Goal: Find specific page/section: Find specific page/section

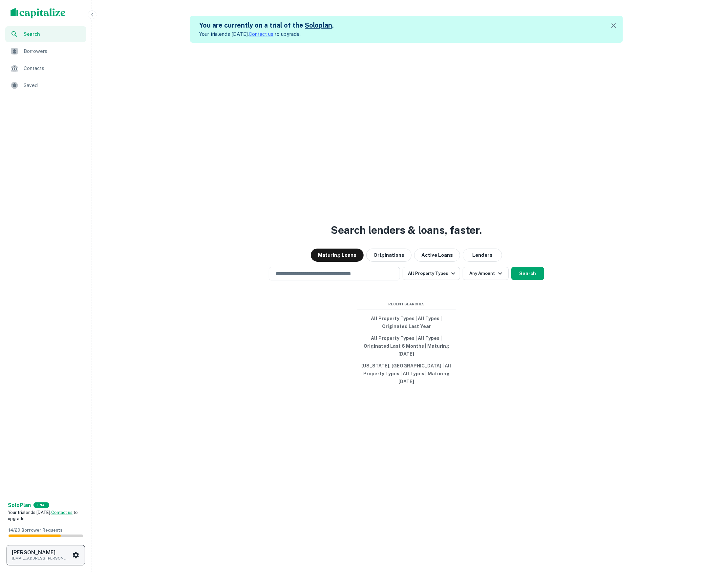
click at [62, 550] on h6 "[PERSON_NAME]" at bounding box center [41, 552] width 59 height 5
drag, startPoint x: 150, startPoint y: 262, endPoint x: 160, endPoint y: 211, distance: 51.5
click at [158, 242] on div at bounding box center [360, 286] width 721 height 572
click at [64, 54] on span "Borrowers" at bounding box center [53, 51] width 59 height 8
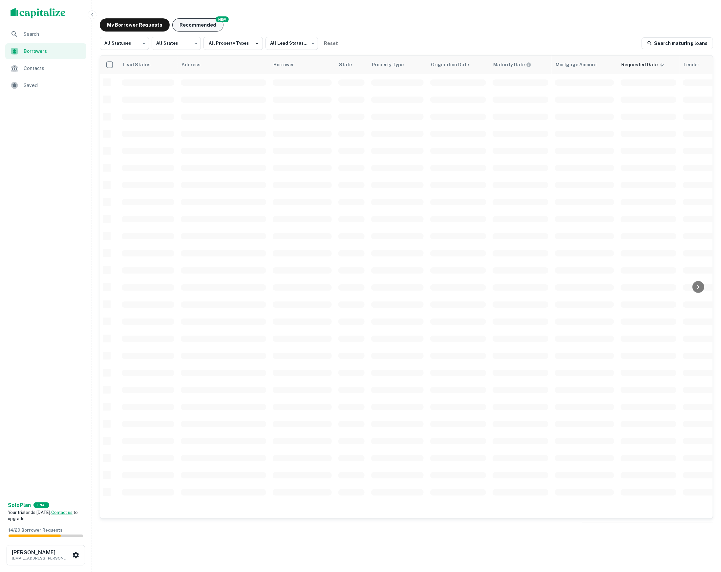
click at [185, 24] on button "Recommended" at bounding box center [197, 24] width 51 height 13
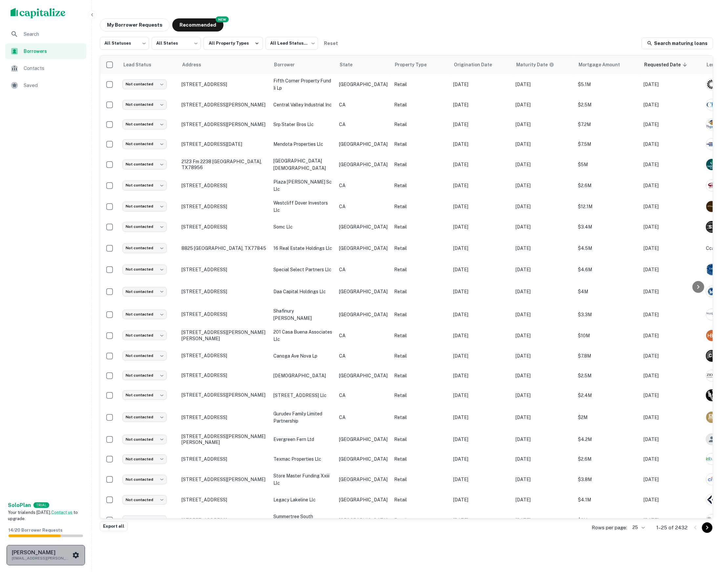
click at [68, 557] on p "[EMAIL_ADDRESS][PERSON_NAME][DOMAIN_NAME]" at bounding box center [41, 558] width 59 height 6
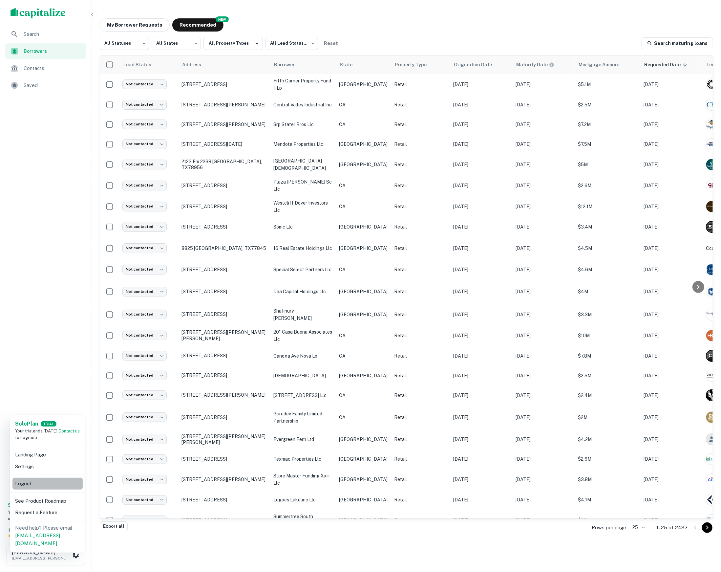
click at [65, 481] on li "Logout" at bounding box center [47, 484] width 70 height 12
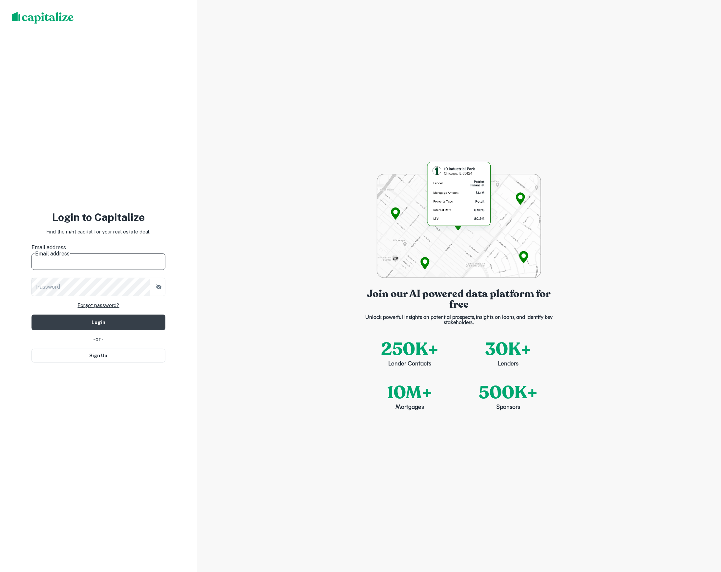
click at [96, 254] on input "Email address" at bounding box center [99, 260] width 134 height 18
type input "**********"
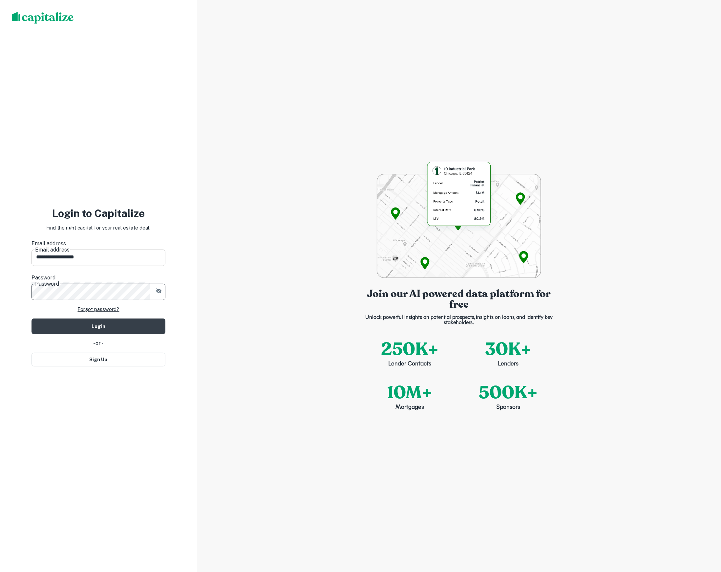
click at [98, 318] on button "Login" at bounding box center [99, 326] width 134 height 16
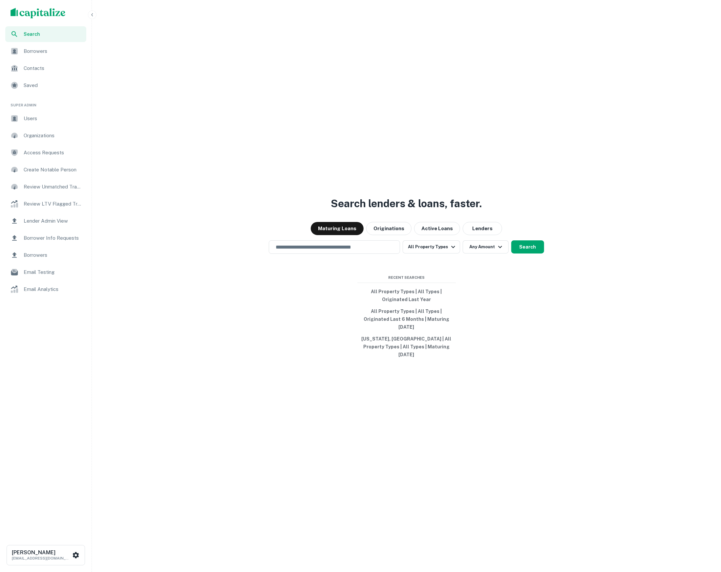
drag, startPoint x: 151, startPoint y: 248, endPoint x: 130, endPoint y: 249, distance: 20.7
click at [151, 248] on div "​ All Property Types Any Amount Search" at bounding box center [407, 246] width 624 height 13
click at [65, 241] on span "Borrower Info Requests" at bounding box center [53, 238] width 59 height 8
